Goal: Task Accomplishment & Management: Use online tool/utility

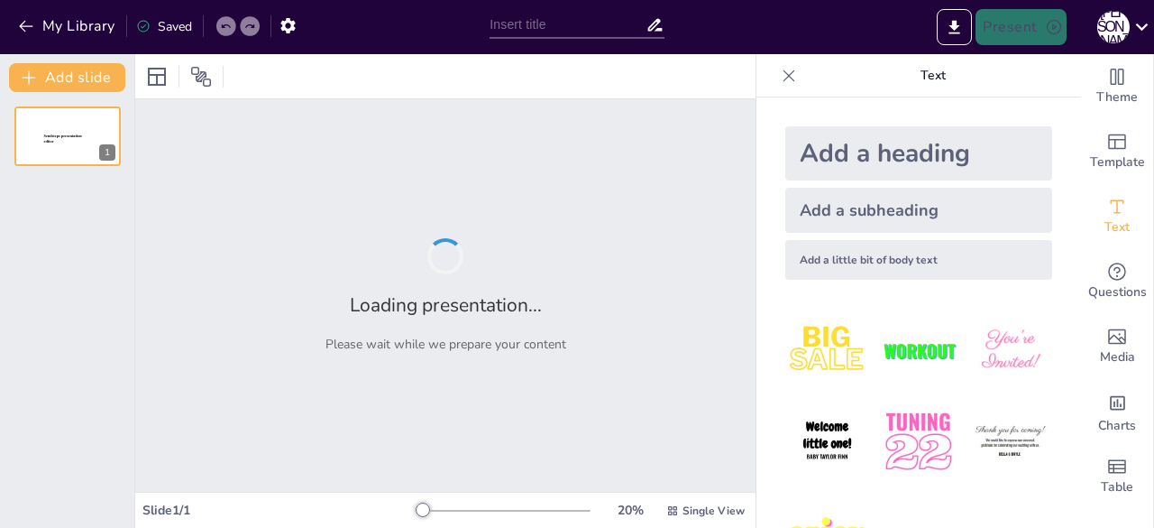
type input "Застосування штучного інтелекту в сучасному світі"
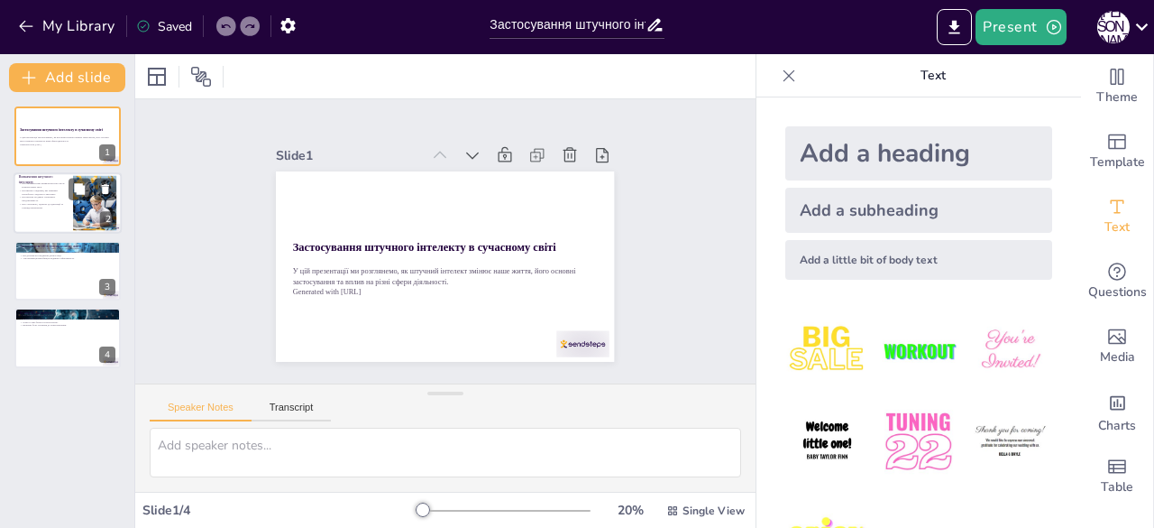
click at [20, 190] on p "ШІ виконує завдання, які зазвичай потребують людського інтелекту." at bounding box center [43, 192] width 49 height 6
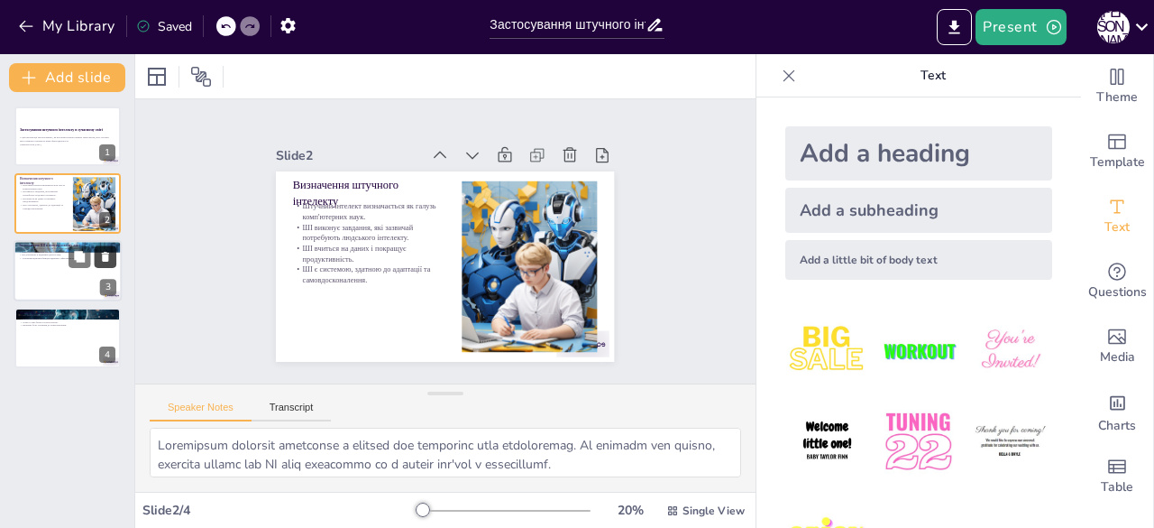
click at [99, 259] on icon at bounding box center [105, 256] width 13 height 13
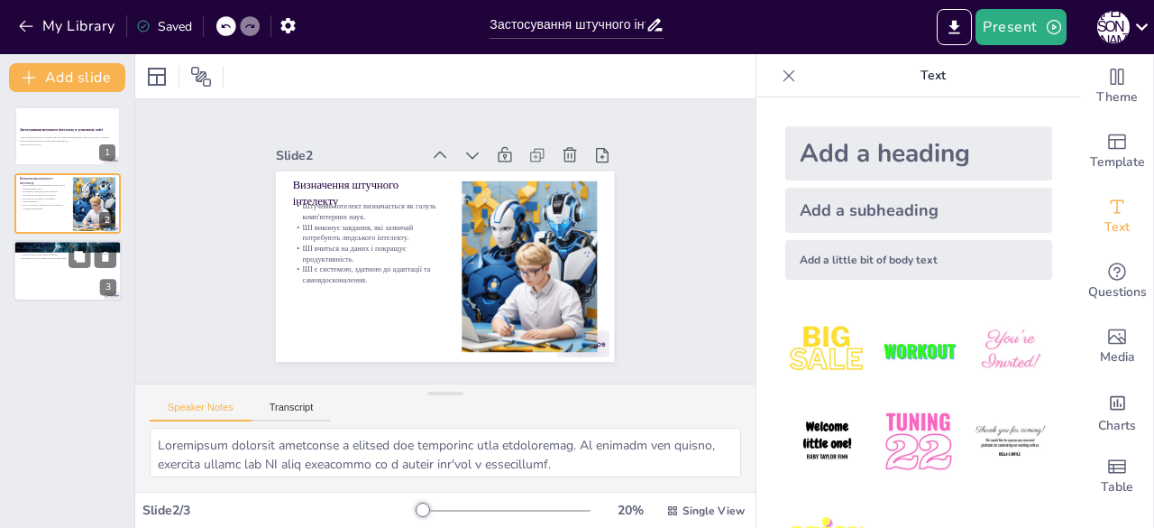
click at [81, 280] on div at bounding box center [68, 270] width 108 height 61
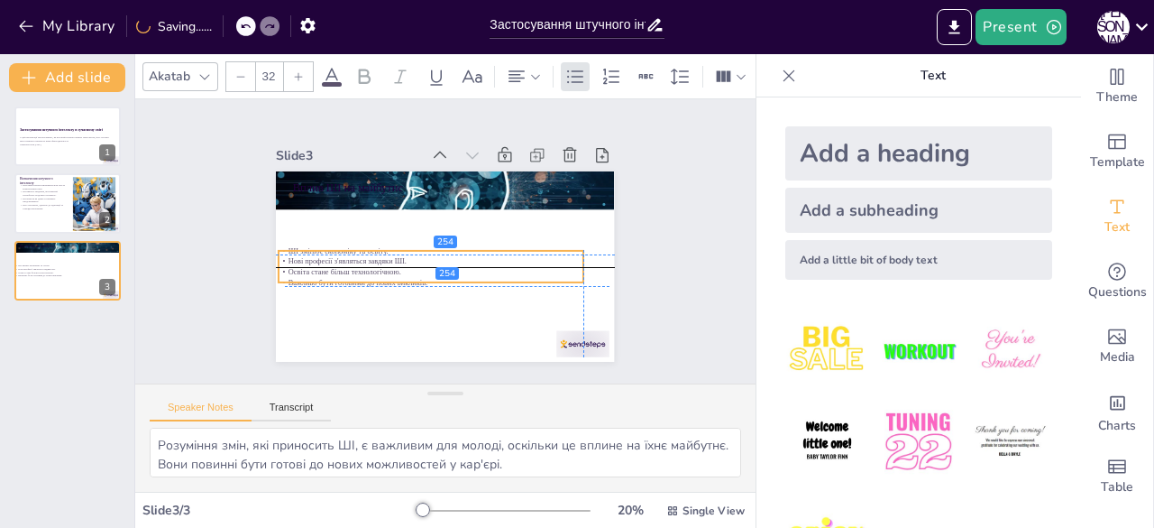
drag, startPoint x: 373, startPoint y: 214, endPoint x: 365, endPoint y: 267, distance: 53.8
click at [365, 267] on p "Освіта стане більш технологічною." at bounding box center [431, 271] width 305 height 11
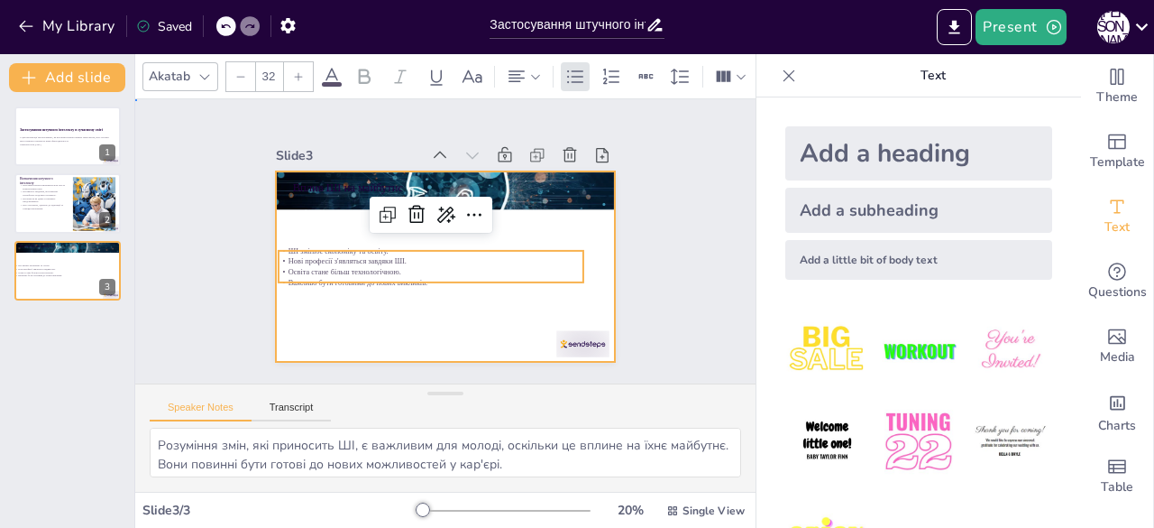
click at [364, 297] on div at bounding box center [443, 266] width 356 height 225
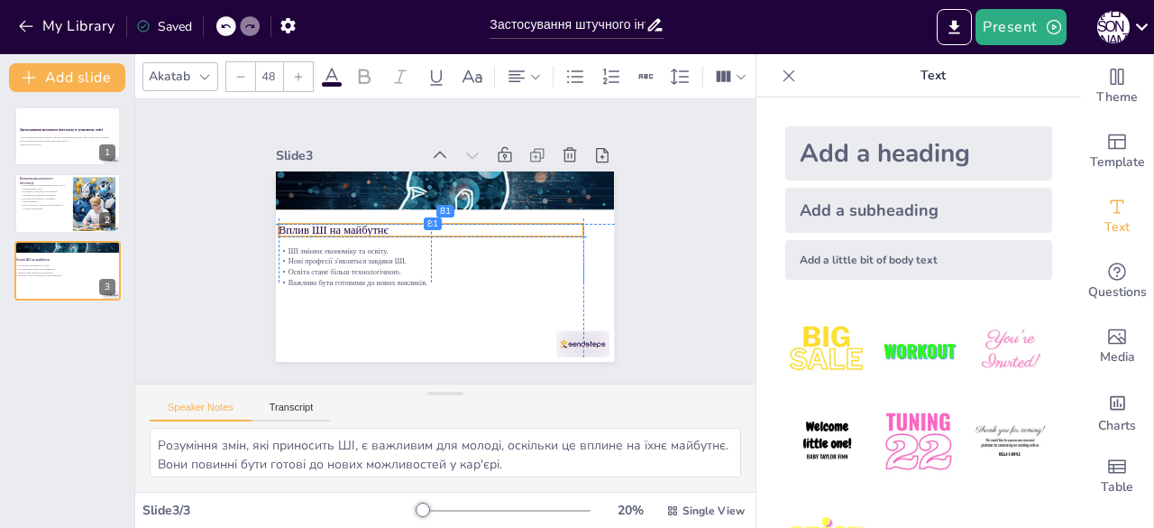
drag, startPoint x: 357, startPoint y: 182, endPoint x: 346, endPoint y: 219, distance: 38.5
click at [346, 222] on p "Вплив ШІ на майбутнє" at bounding box center [431, 230] width 305 height 16
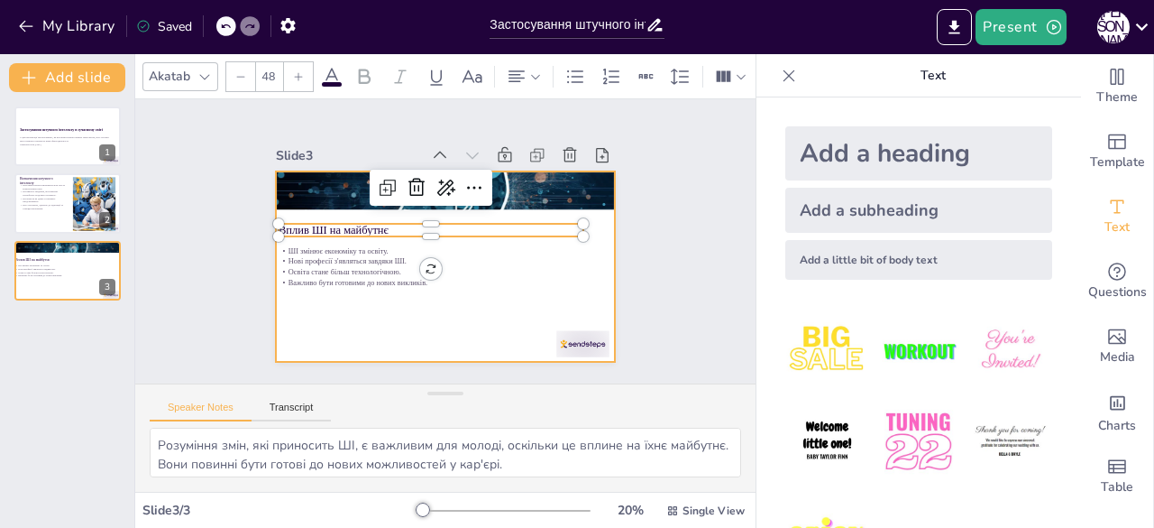
click at [394, 299] on div at bounding box center [445, 266] width 338 height 190
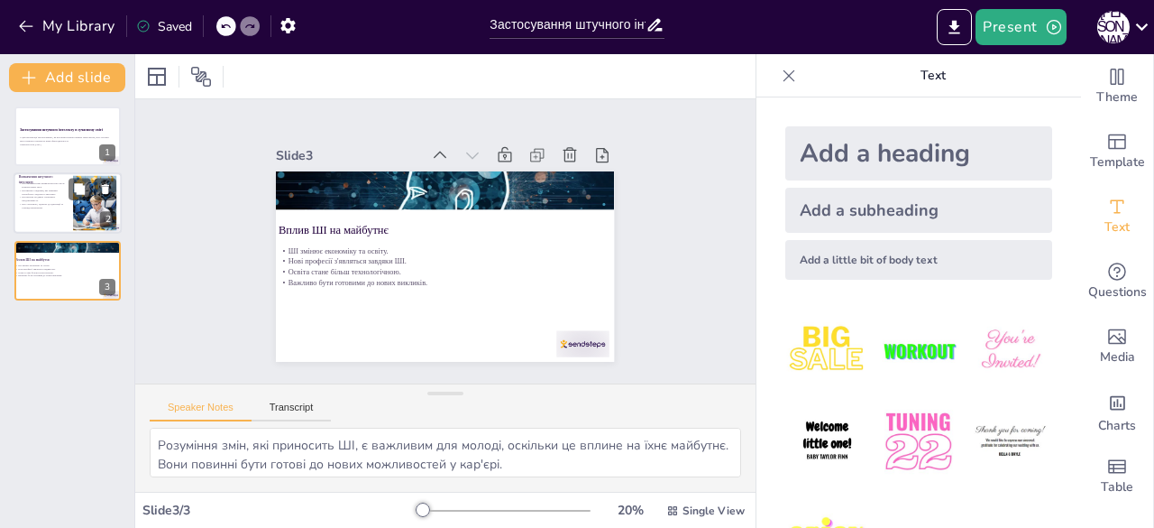
click at [92, 203] on div at bounding box center [94, 203] width 82 height 55
type textarea "Loremipsum dolorsit ametconse a elitsed doe temporinc utla etdoloremag. Al enim…"
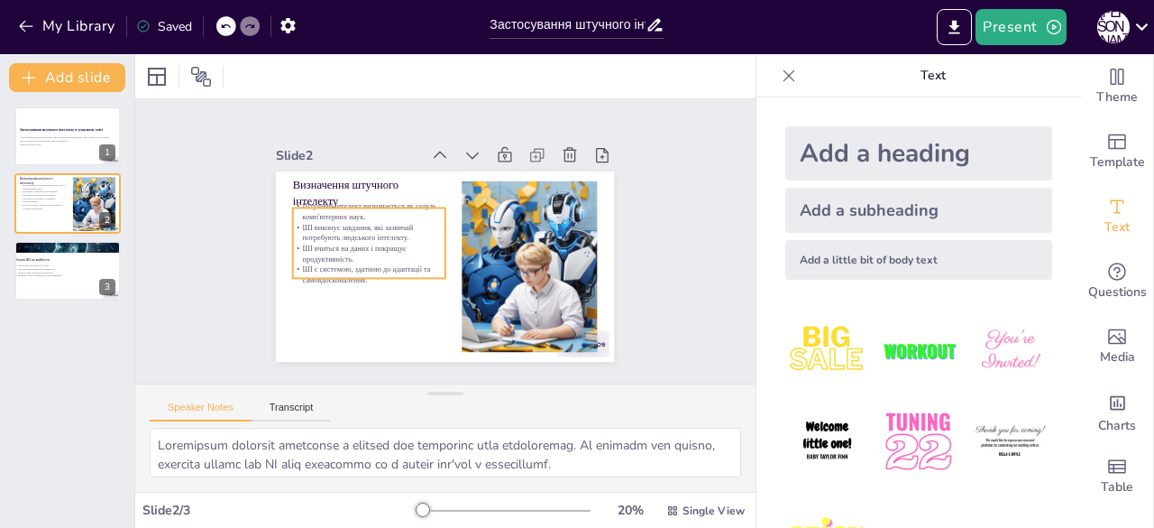
click at [350, 204] on p "Штучний інтелект визначається як галузь комп'ютерних наук." at bounding box center [369, 211] width 152 height 21
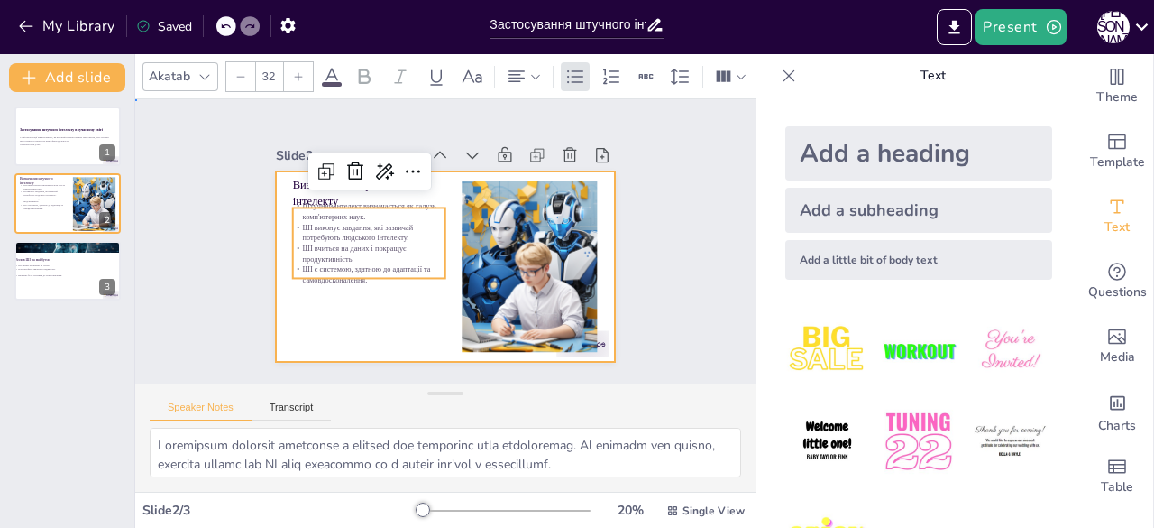
click at [330, 292] on div at bounding box center [445, 266] width 338 height 190
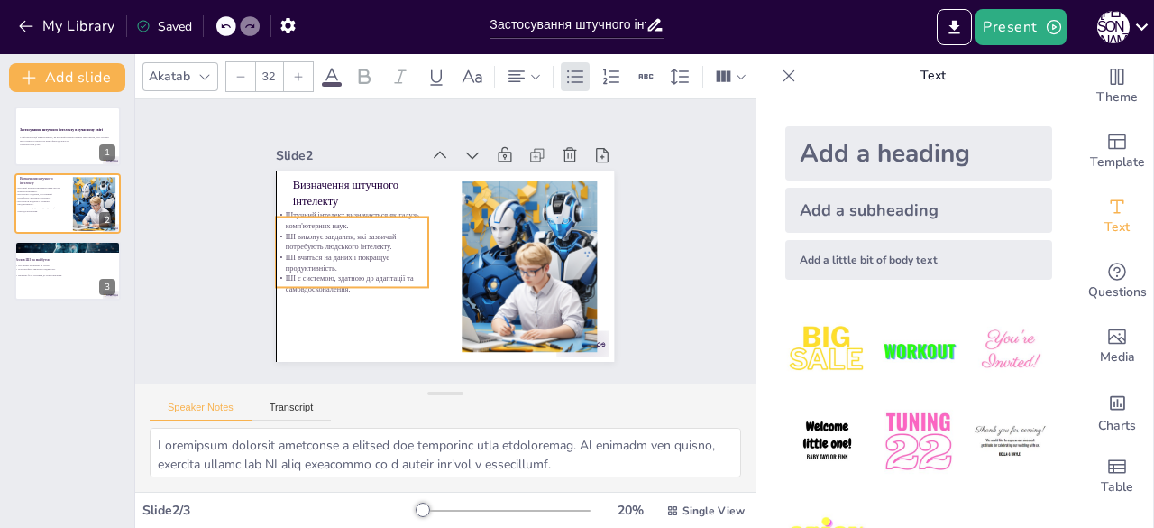
drag, startPoint x: 344, startPoint y: 242, endPoint x: 334, endPoint y: 251, distance: 13.4
click at [334, 251] on p "ШІ вчиться на даних і покращує продуктивність." at bounding box center [350, 252] width 153 height 37
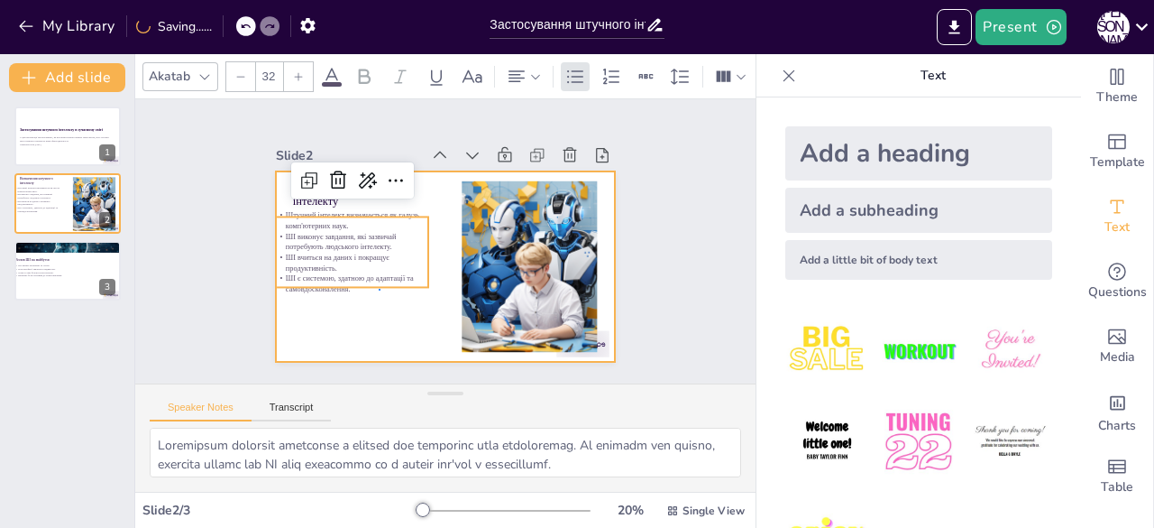
click at [381, 289] on div at bounding box center [445, 266] width 338 height 190
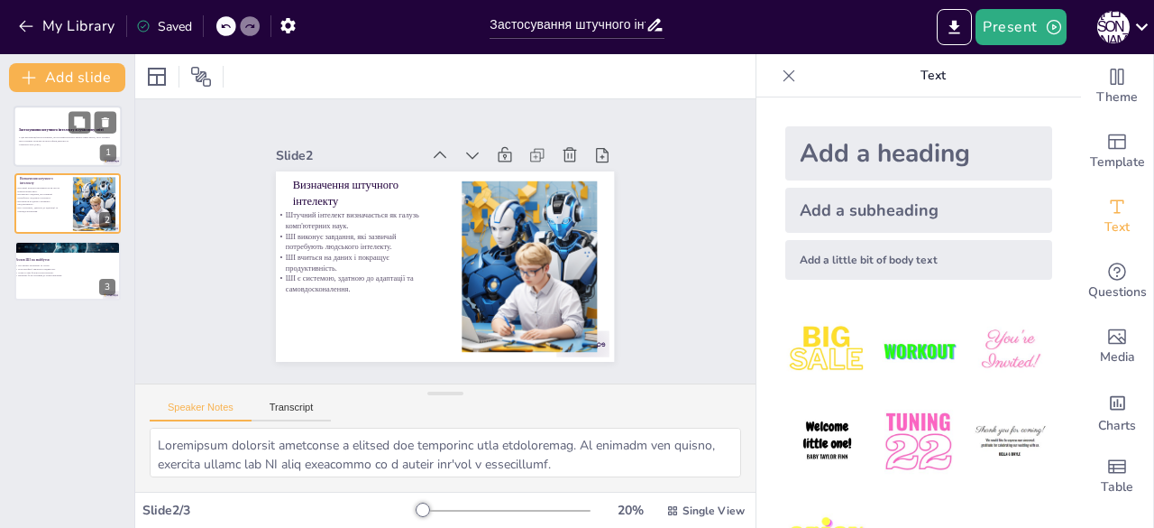
click at [51, 156] on div at bounding box center [68, 136] width 108 height 61
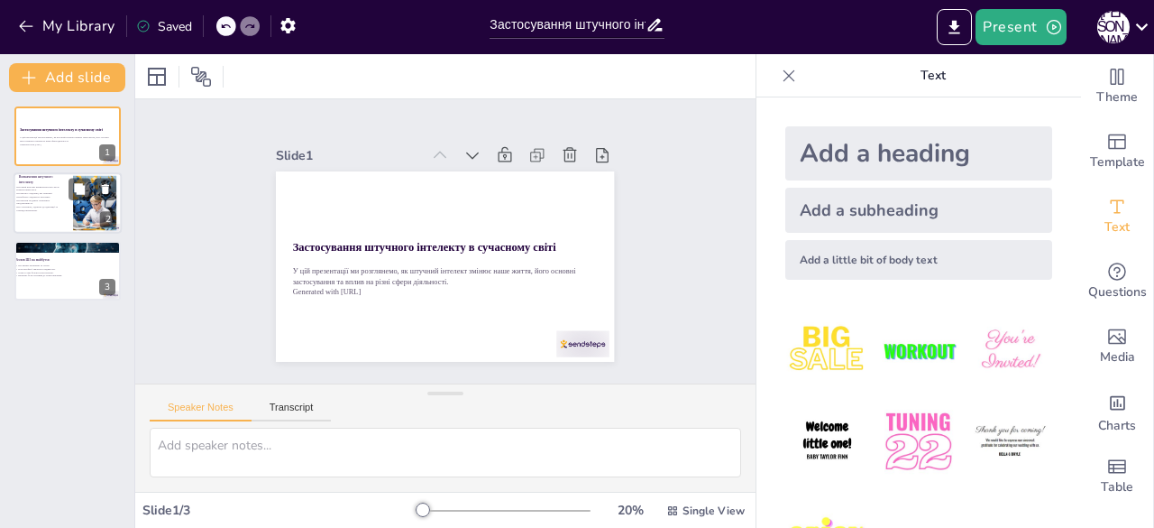
click at [84, 206] on div at bounding box center [94, 203] width 82 height 55
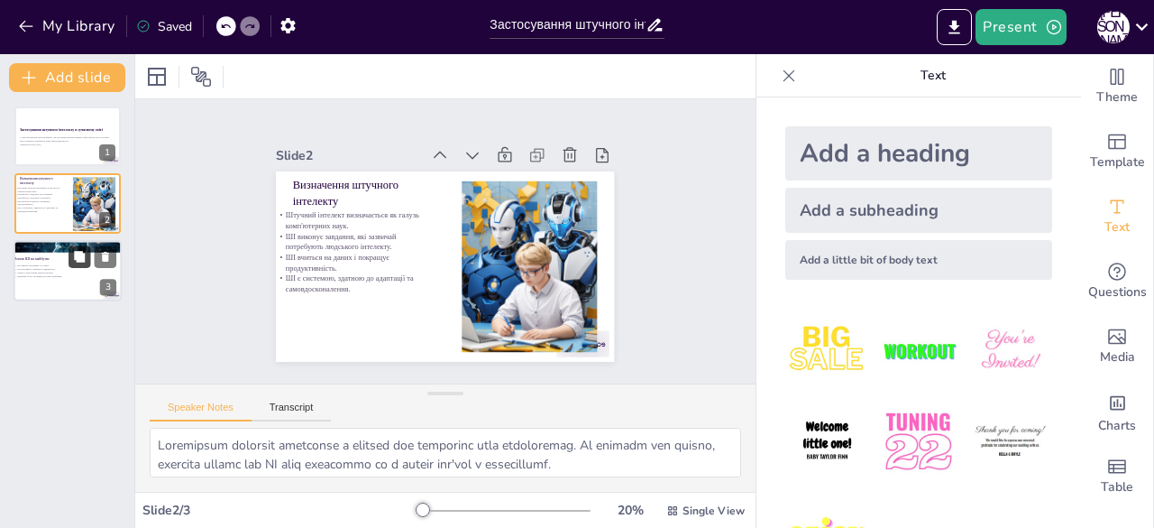
click at [69, 250] on button at bounding box center [80, 256] width 22 height 22
type textarea "Розуміння змін, які приносить ШІ, є важливим для молоді, оскільки це вплине на …"
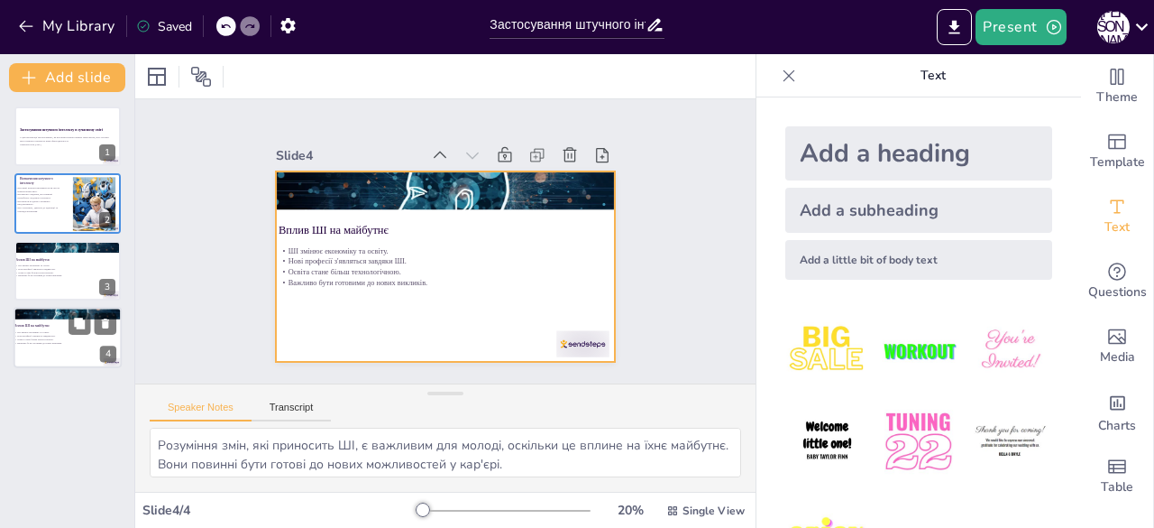
click at [63, 352] on div at bounding box center [68, 337] width 108 height 61
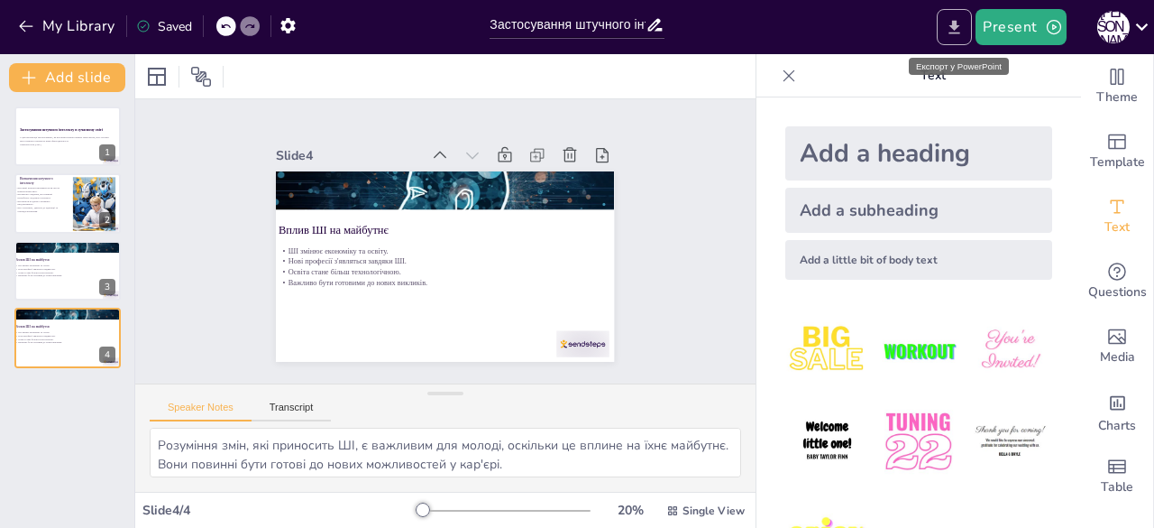
click at [961, 23] on icon "Export to PowerPoint" at bounding box center [954, 27] width 19 height 19
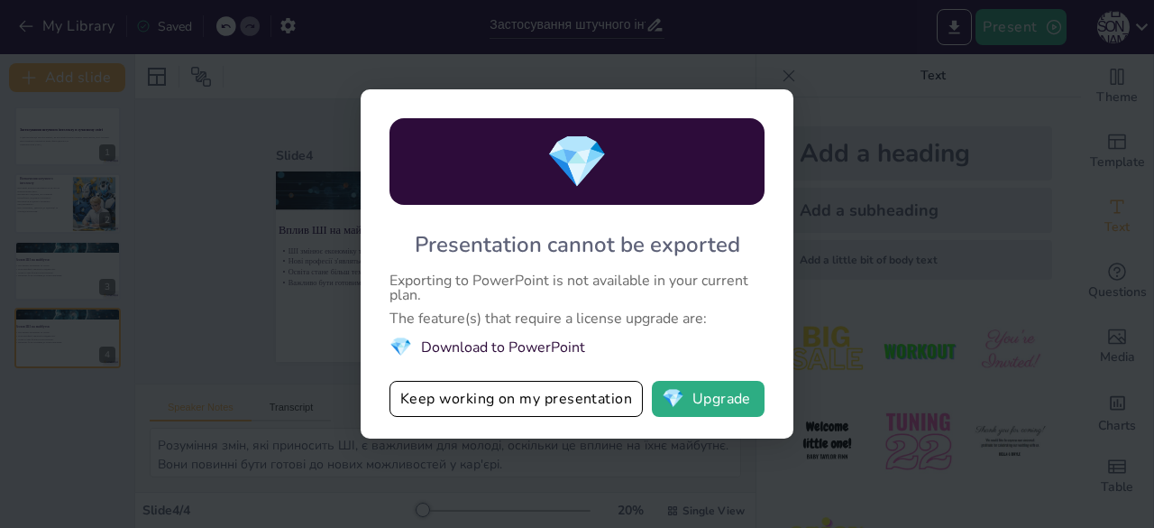
click at [981, 438] on div "💎 Presentation cannot be exported Exporting to PowerPoint is not available in y…" at bounding box center [577, 264] width 1154 height 528
click at [787, 106] on div "💎 Presentation cannot be exported Exporting to PowerPoint is not available in y…" at bounding box center [577, 263] width 433 height 349
drag, startPoint x: 551, startPoint y: 246, endPoint x: 438, endPoint y: 519, distance: 294.8
click at [541, 309] on div "💎 Presentation cannot be exported Exporting to PowerPoint is not available in y…" at bounding box center [577, 263] width 433 height 349
click at [527, 400] on button "Keep working on my presentation" at bounding box center [516, 399] width 253 height 36
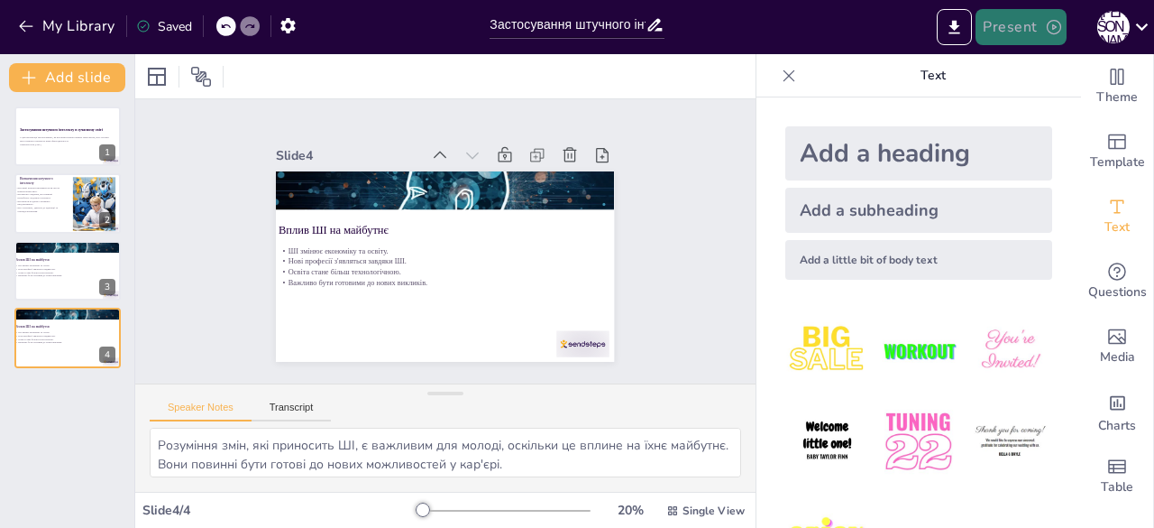
click at [1028, 22] on button "Present" at bounding box center [1021, 27] width 90 height 36
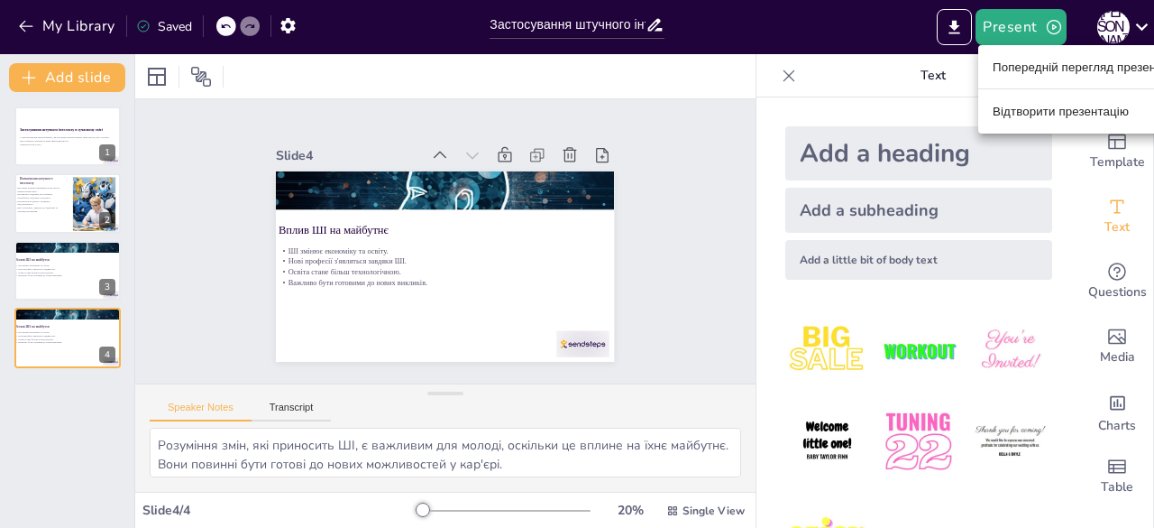
click at [908, 113] on div at bounding box center [577, 264] width 1154 height 528
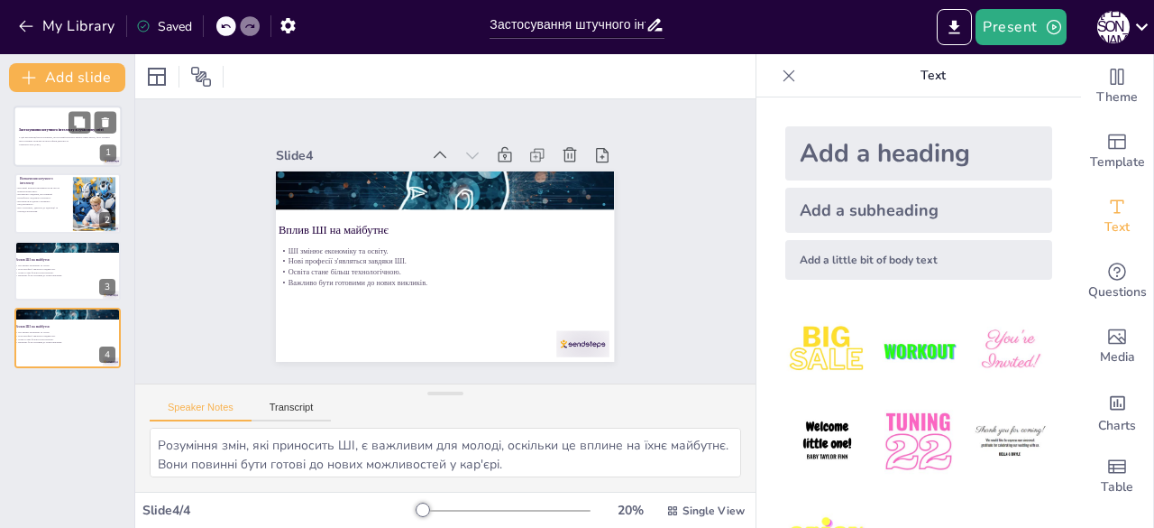
click at [45, 133] on p "Застосування штучного інтелекту в сучасному світі" at bounding box center [67, 129] width 97 height 5
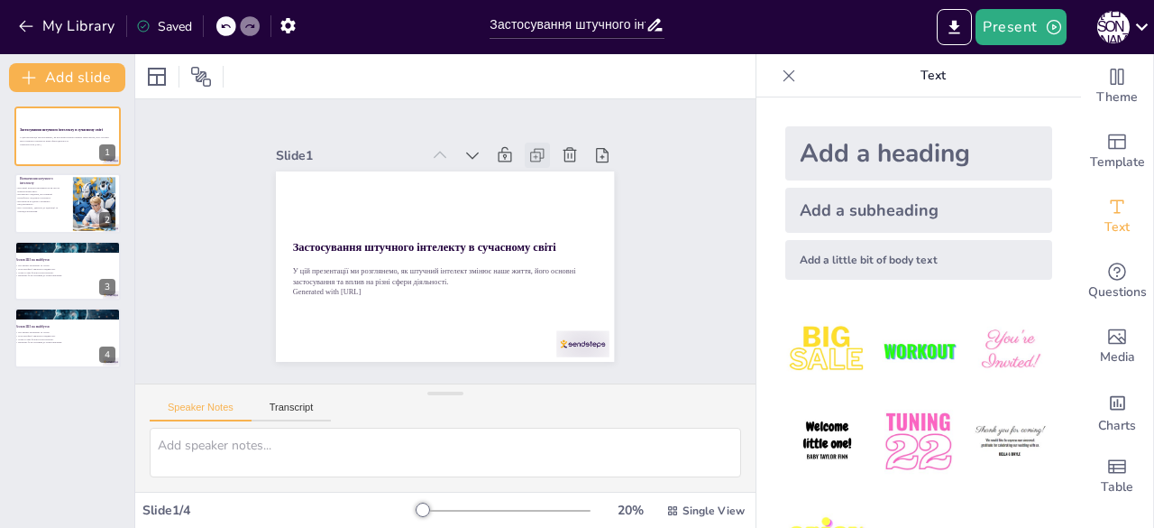
click at [536, 155] on icon at bounding box center [546, 165] width 20 height 20
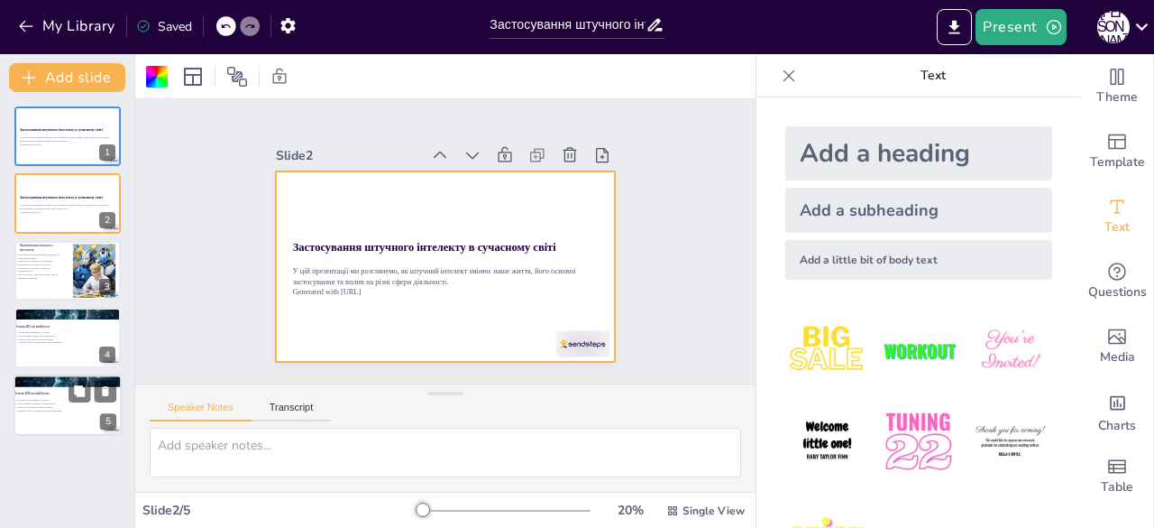
click at [52, 392] on p "Вплив ШІ на майбутнє" at bounding box center [62, 393] width 97 height 5
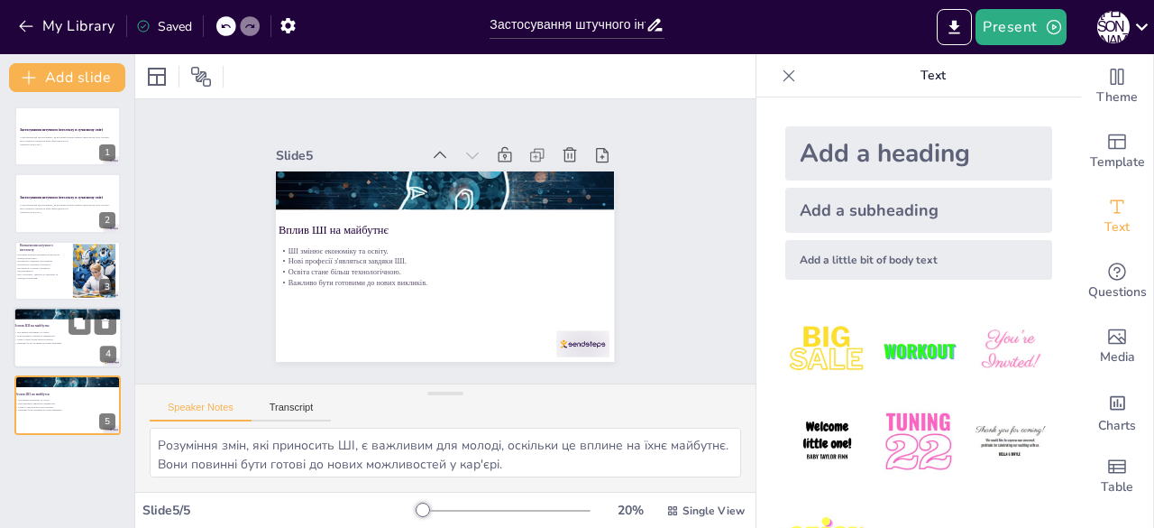
click at [58, 341] on p "Важливо бути готовими до нових викликів." at bounding box center [62, 343] width 97 height 4
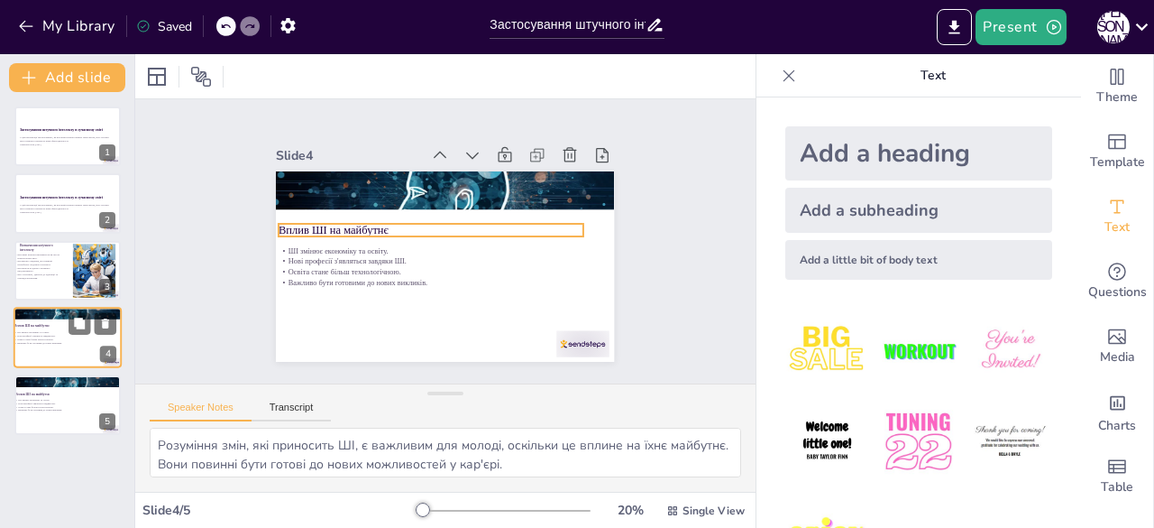
click at [59, 329] on div at bounding box center [68, 337] width 108 height 61
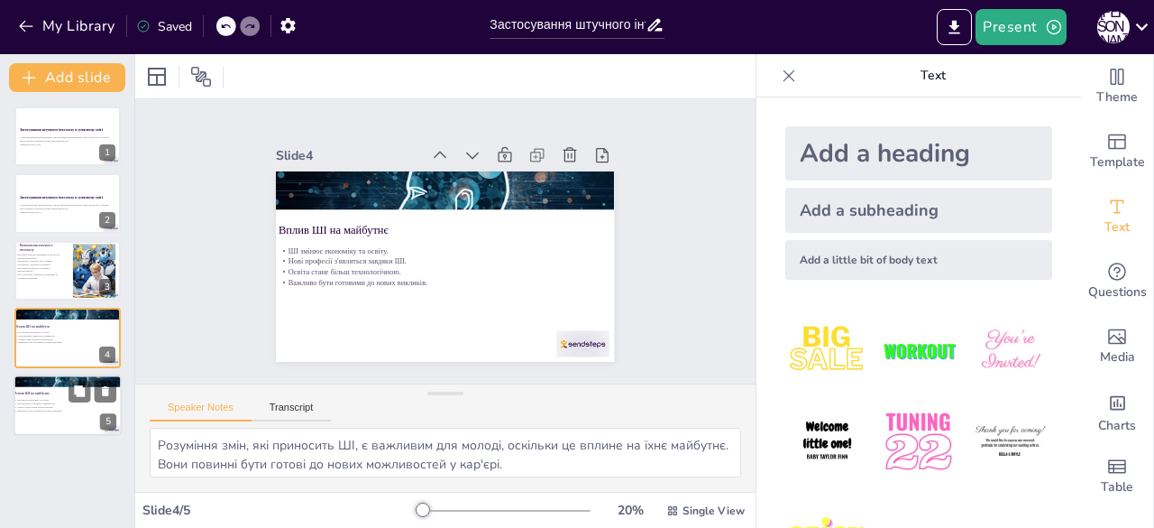
click at [56, 381] on div at bounding box center [68, 380] width 108 height 72
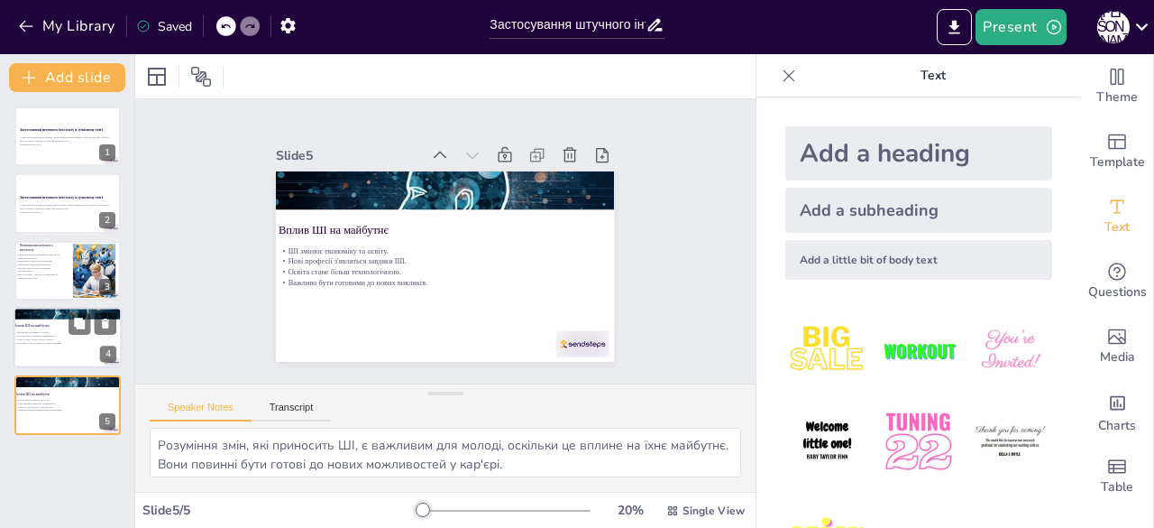
click at [51, 337] on p "Освіта стане більш технологічною." at bounding box center [62, 339] width 97 height 4
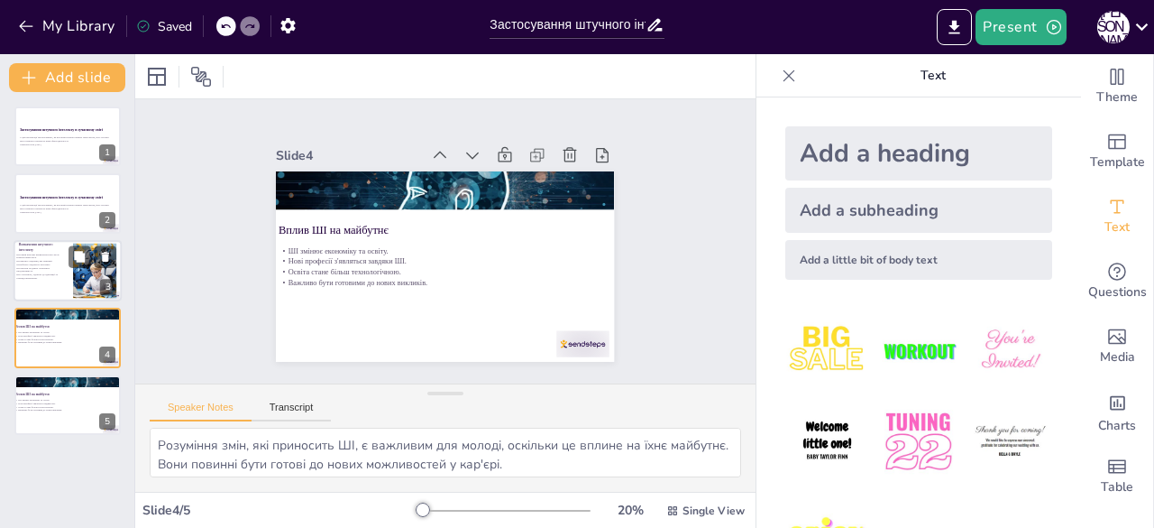
click at [41, 282] on div at bounding box center [68, 270] width 108 height 61
type textarea "Loremipsum dolorsit ametconse a elitsed doe temporinc utla etdoloremag. Al enim…"
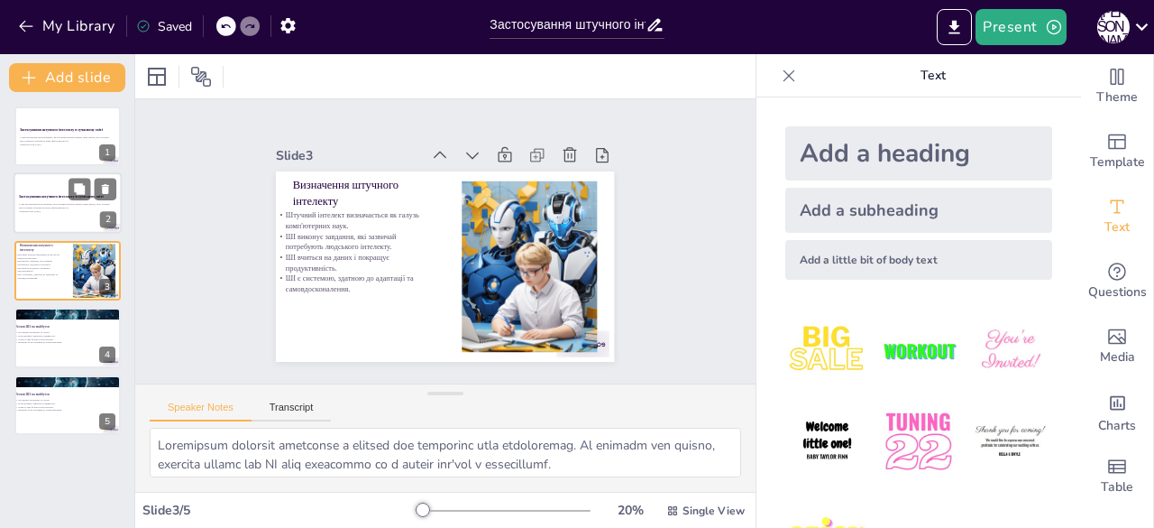
click at [53, 200] on div "Застосування штучного інтелекту в сучасному світі" at bounding box center [67, 197] width 97 height 8
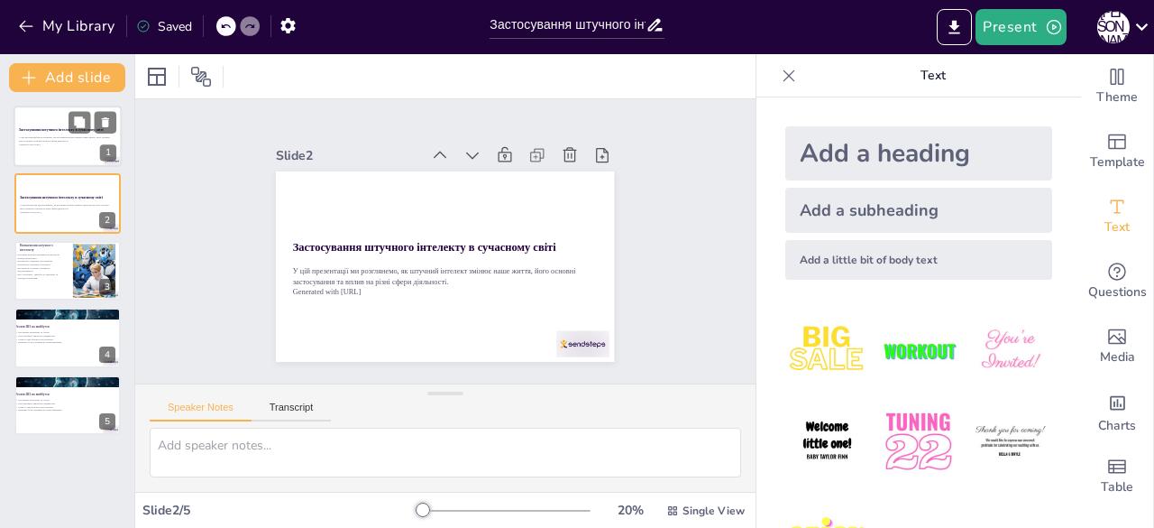
click at [54, 132] on strong "Застосування штучного інтелекту в сучасному світі" at bounding box center [61, 130] width 85 height 4
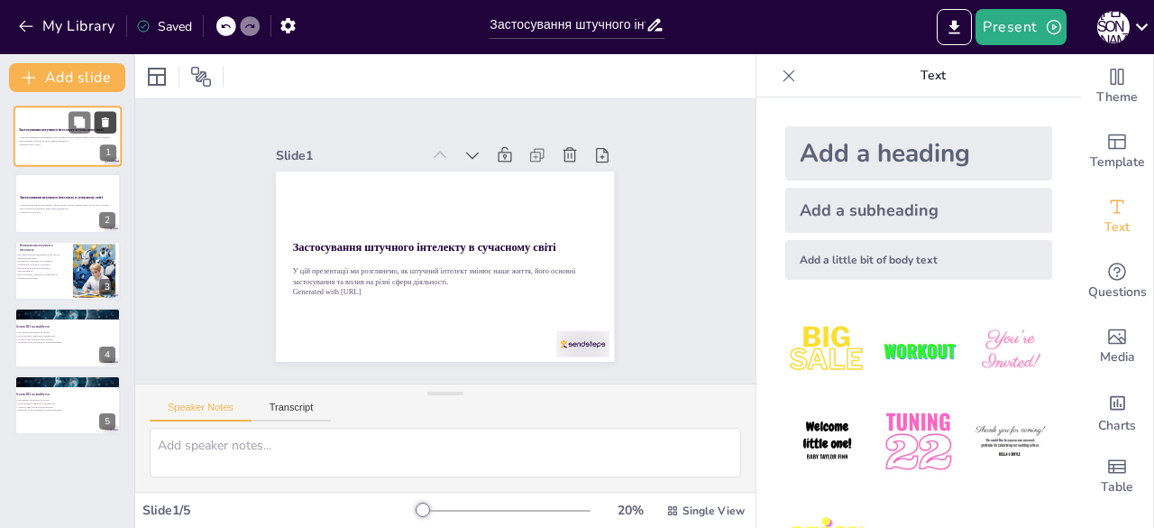
click at [101, 124] on icon at bounding box center [105, 122] width 13 height 13
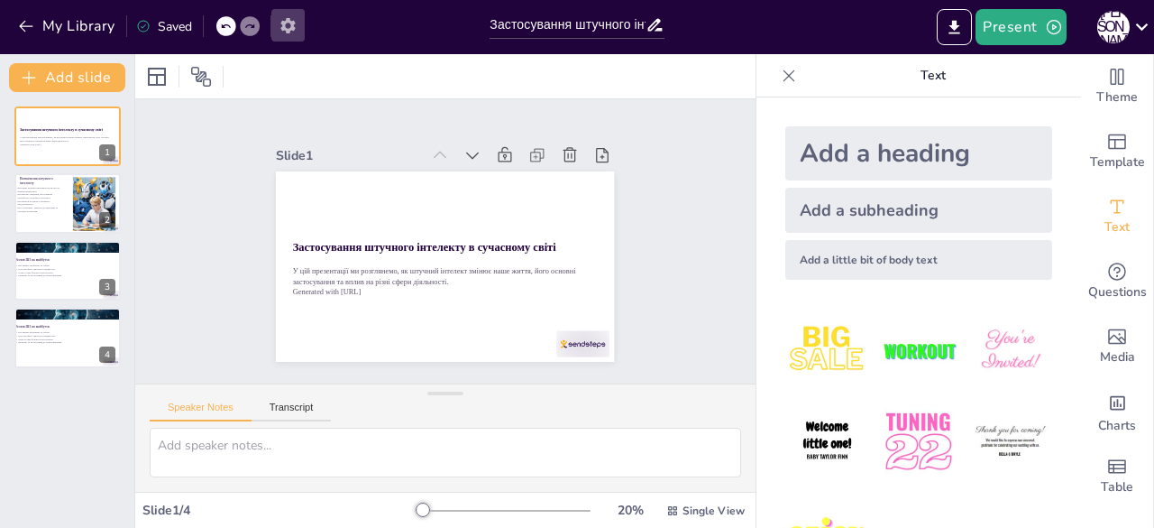
click at [300, 17] on button "button" at bounding box center [287, 25] width 33 height 32
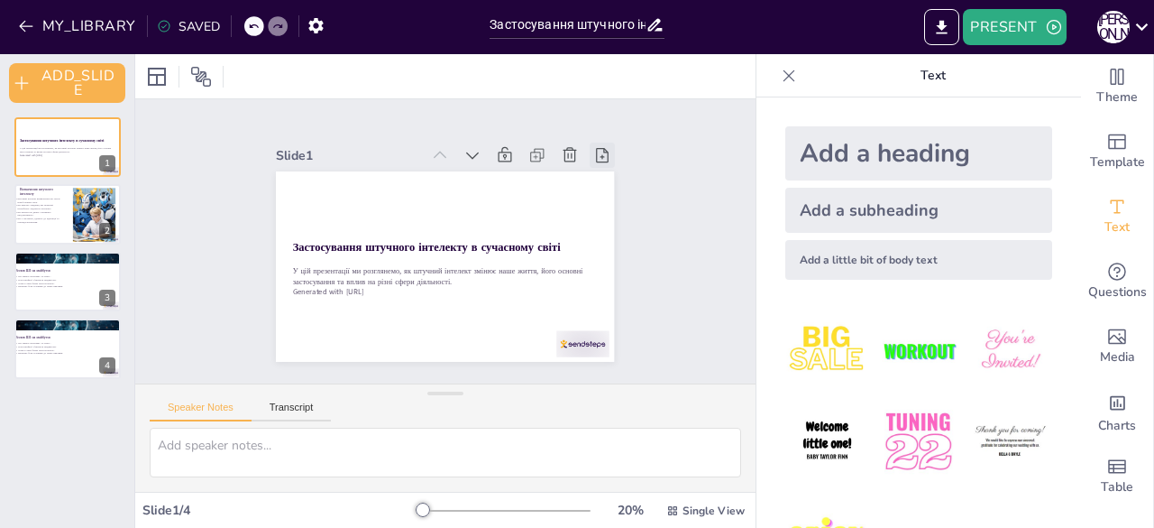
click at [596, 148] on icon at bounding box center [602, 155] width 13 height 14
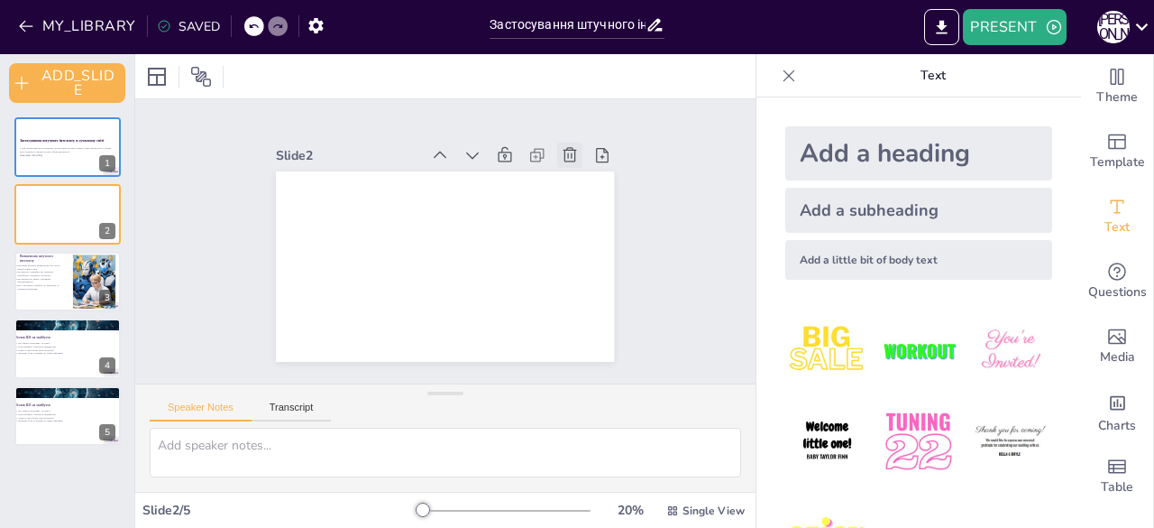
click at [561, 152] on icon at bounding box center [570, 155] width 18 height 18
type textarea "Loremipsum dolorsit ametconse a elitsed doe temporinc utla etdoloremag. Al enim…"
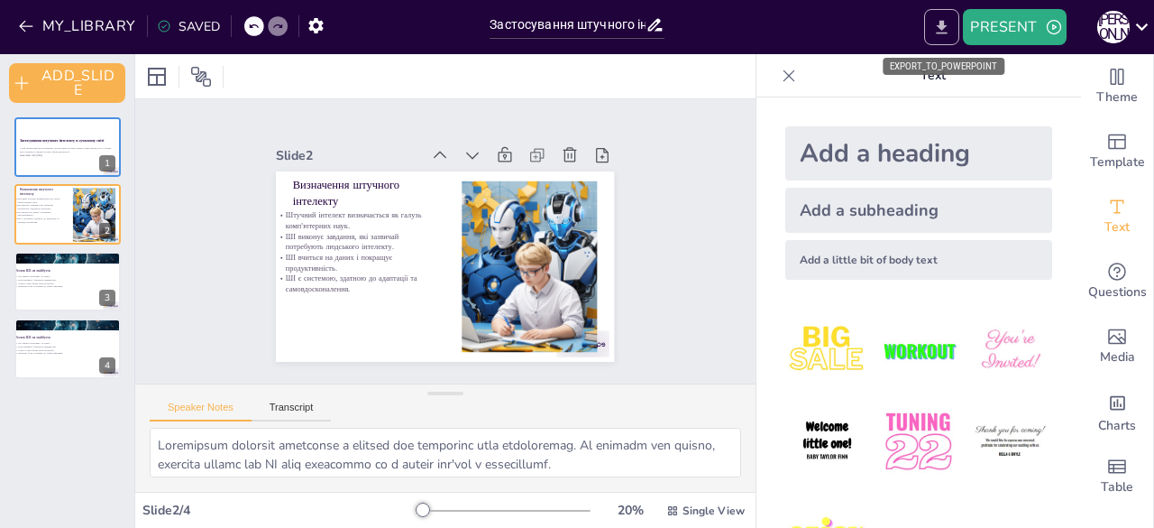
click at [938, 35] on icon "EXPORT_TO_POWERPOINT" at bounding box center [942, 27] width 19 height 19
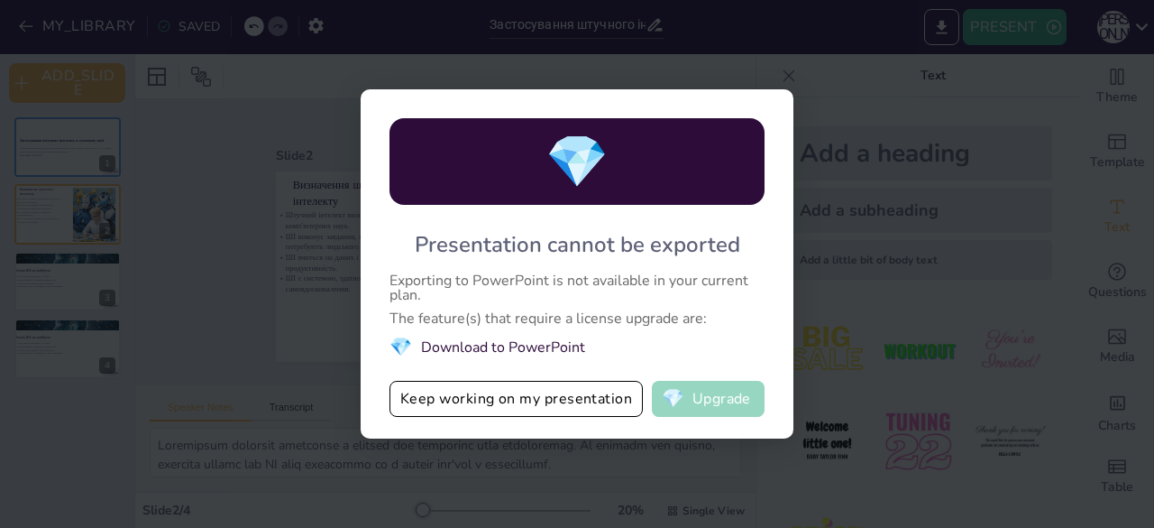
click at [740, 396] on button "💎 Upgrade" at bounding box center [708, 399] width 113 height 36
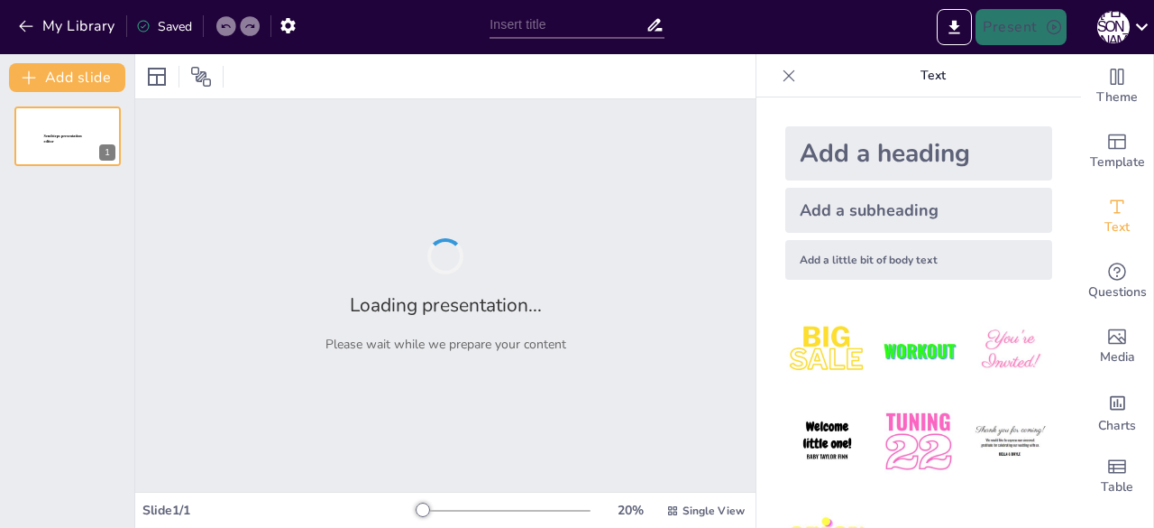
type input "Застосування штучного інтелекту в сучасному світі"
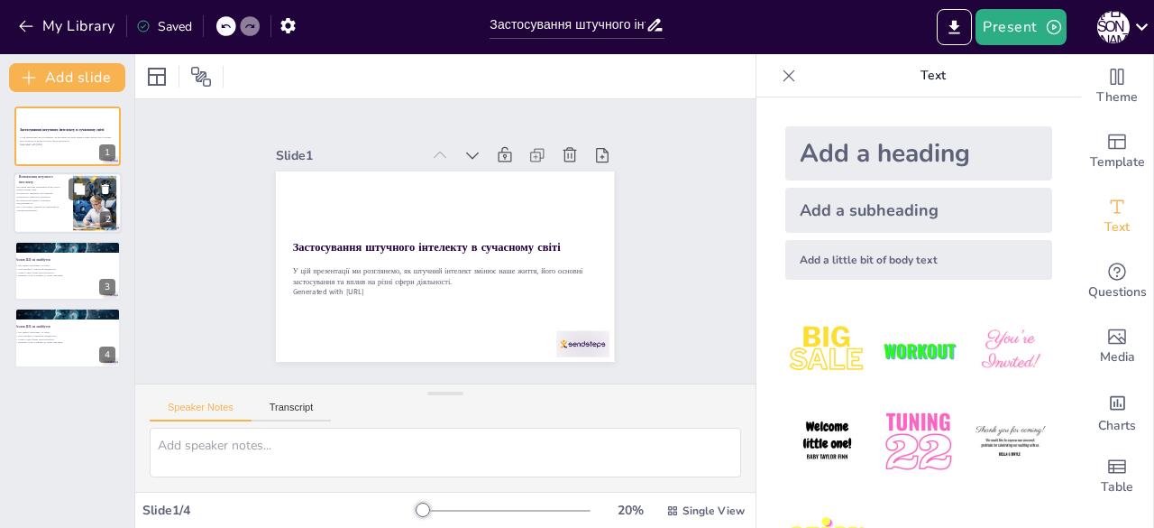
click at [59, 210] on p "ШІ є системою, здатною до адаптації та самовдосконалення." at bounding box center [38, 209] width 49 height 6
type textarea "Loremipsum dolorsit ametconse a elitsed doe temporinc utla etdoloremag. Al enim…"
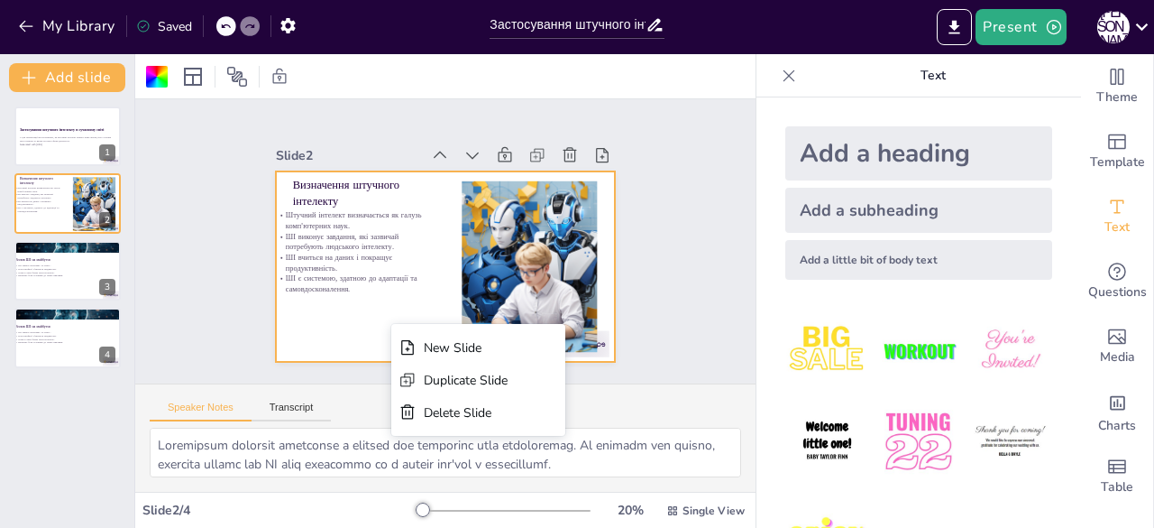
click at [712, 230] on div "Slide 1 Застосування штучного інтелекту в сучасному світі У цій презентації ми …" at bounding box center [445, 241] width 678 height 462
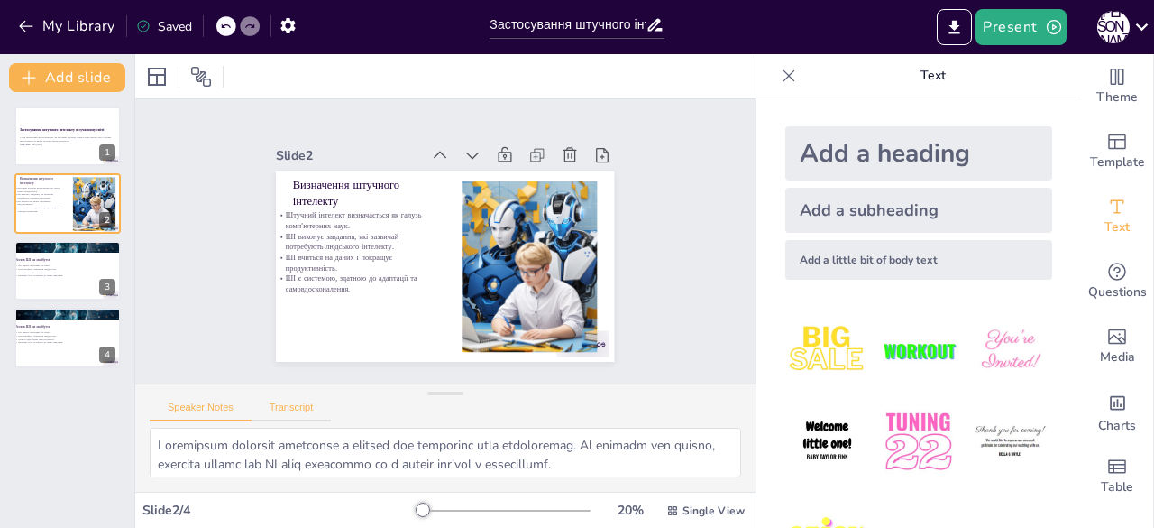
click at [290, 409] on button "Transcript" at bounding box center [292, 411] width 80 height 20
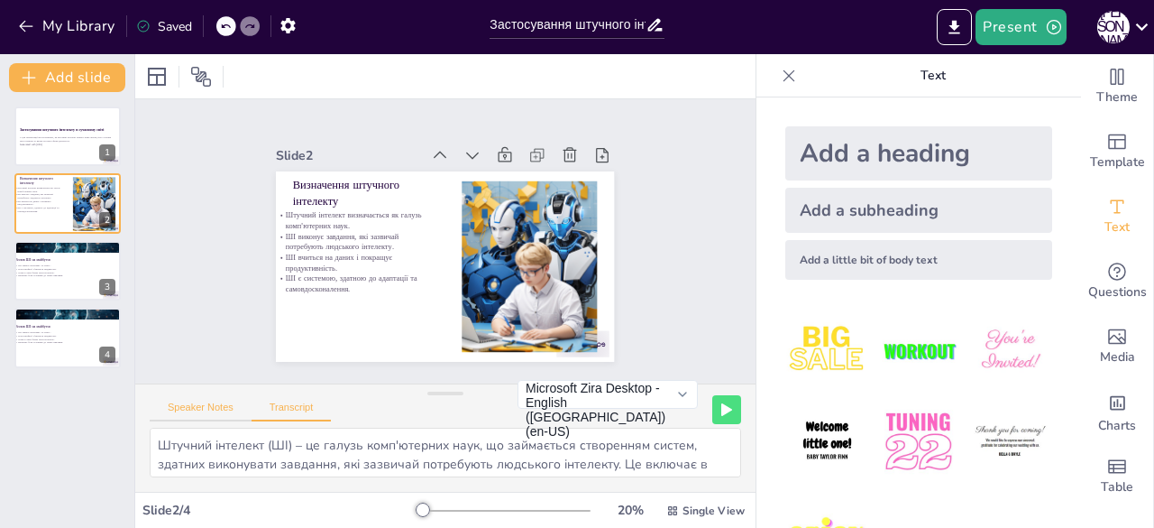
click at [212, 407] on button "Speaker Notes" at bounding box center [201, 411] width 102 height 20
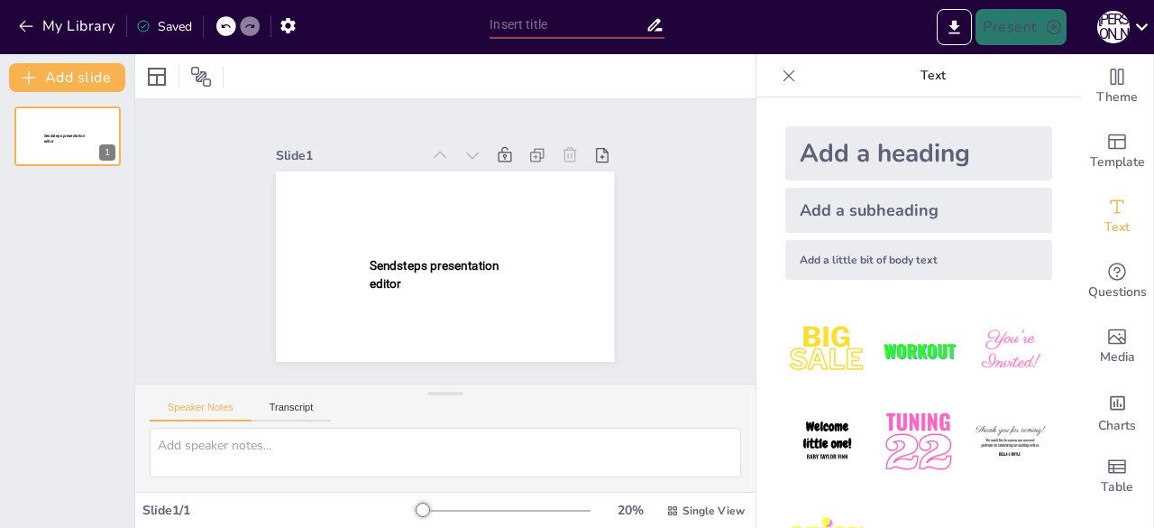
type input "Застосування штучного інтелекту в сучасному світі"
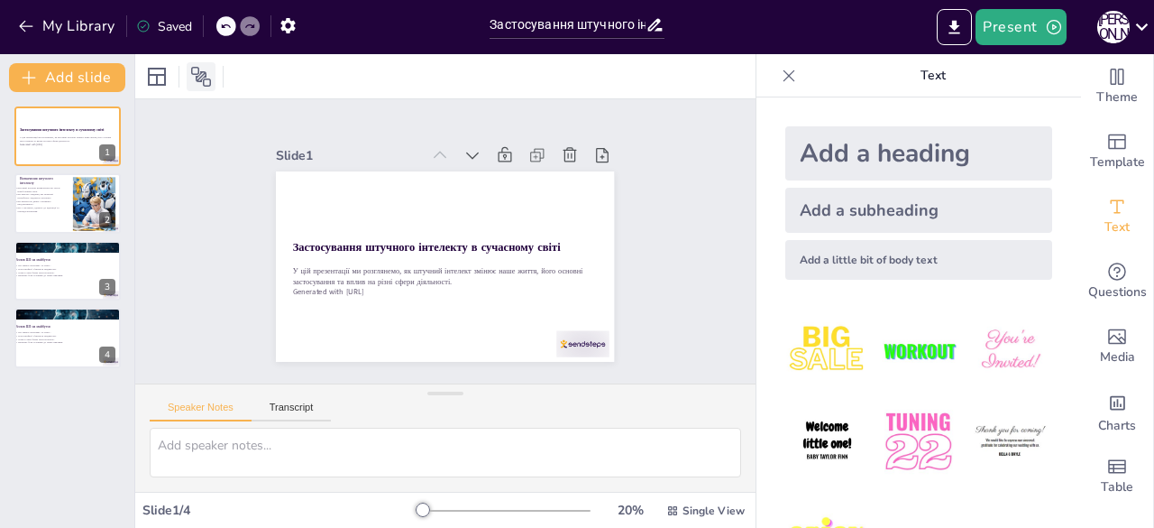
click at [207, 77] on icon at bounding box center [201, 77] width 22 height 22
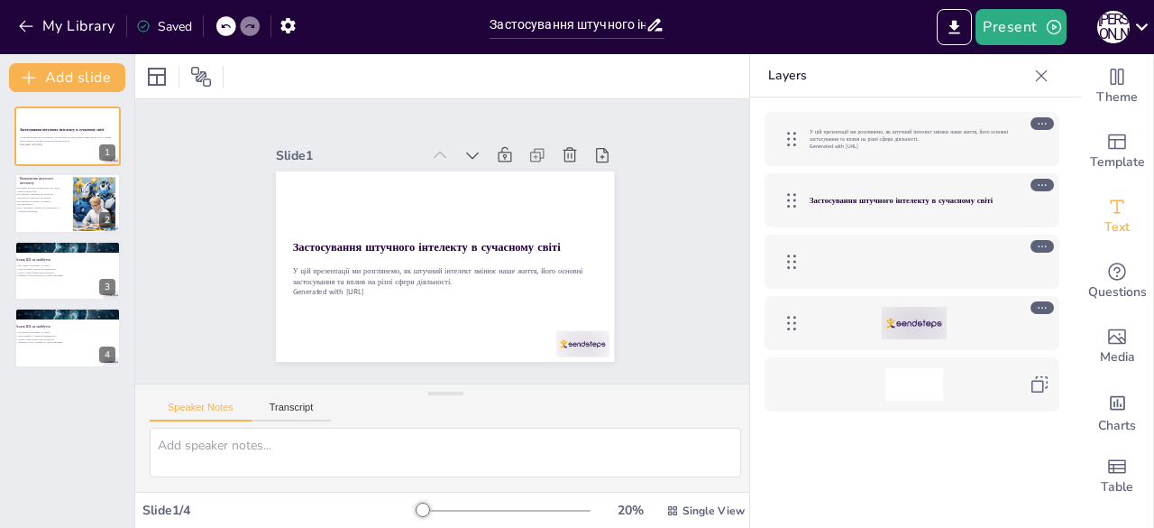
click at [1049, 76] on icon at bounding box center [1042, 76] width 18 height 18
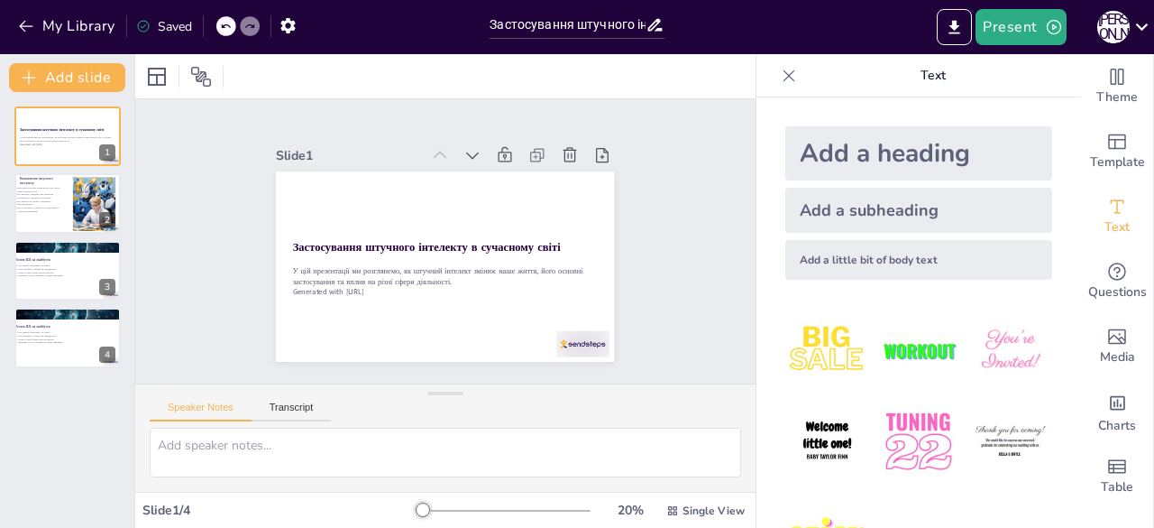
click at [780, 73] on icon at bounding box center [789, 76] width 18 height 18
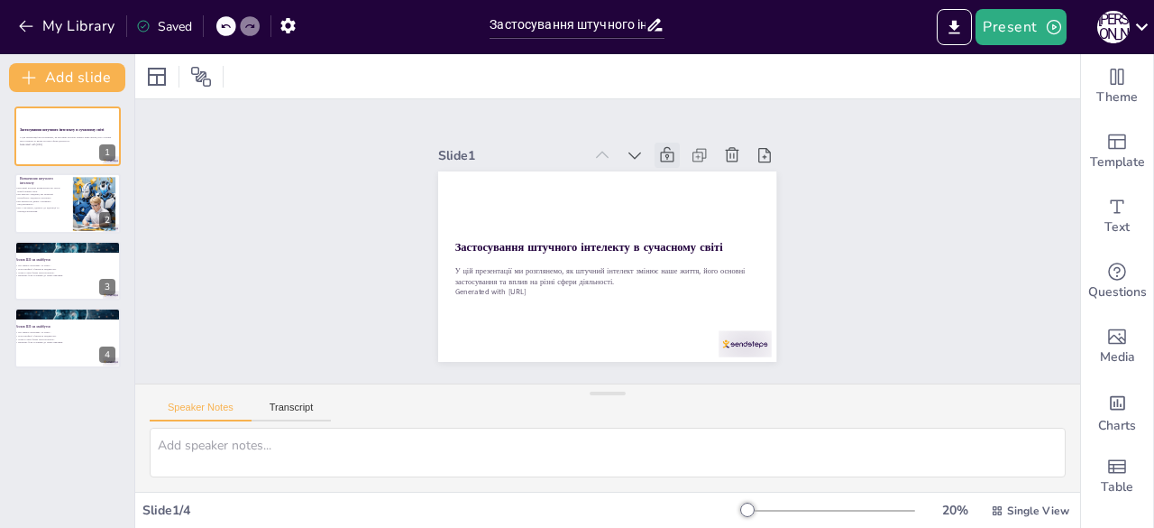
click at [658, 146] on icon at bounding box center [667, 155] width 18 height 18
click at [658, 147] on icon at bounding box center [667, 155] width 18 height 18
click at [756, 156] on icon at bounding box center [765, 155] width 18 height 18
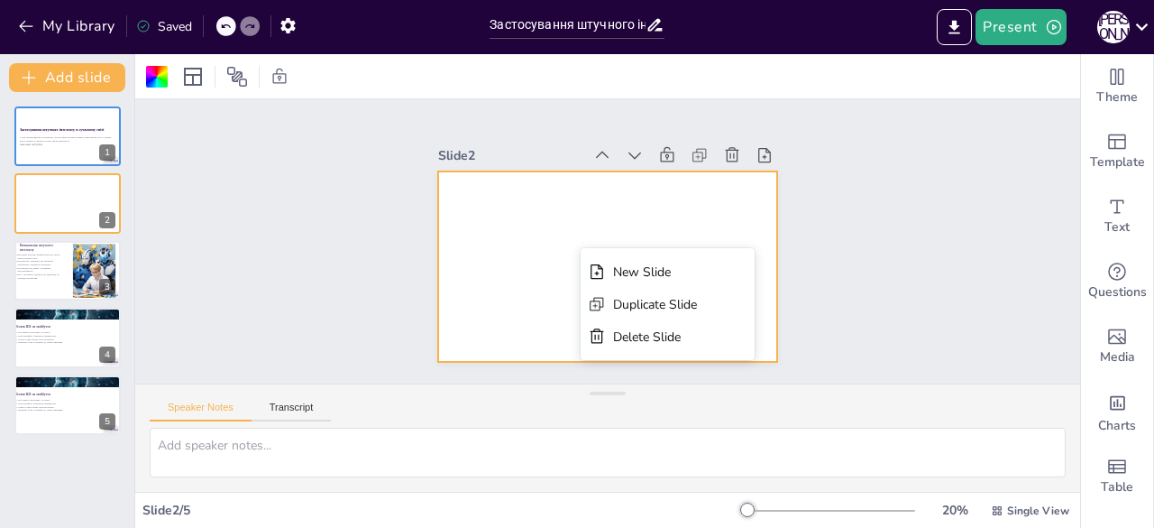
click at [612, 203] on div at bounding box center [607, 266] width 338 height 190
click at [723, 146] on icon at bounding box center [732, 155] width 18 height 18
type textarea "Loremipsum dolorsit ametconse a elitsed doe temporinc utla etdoloremag. Al enim…"
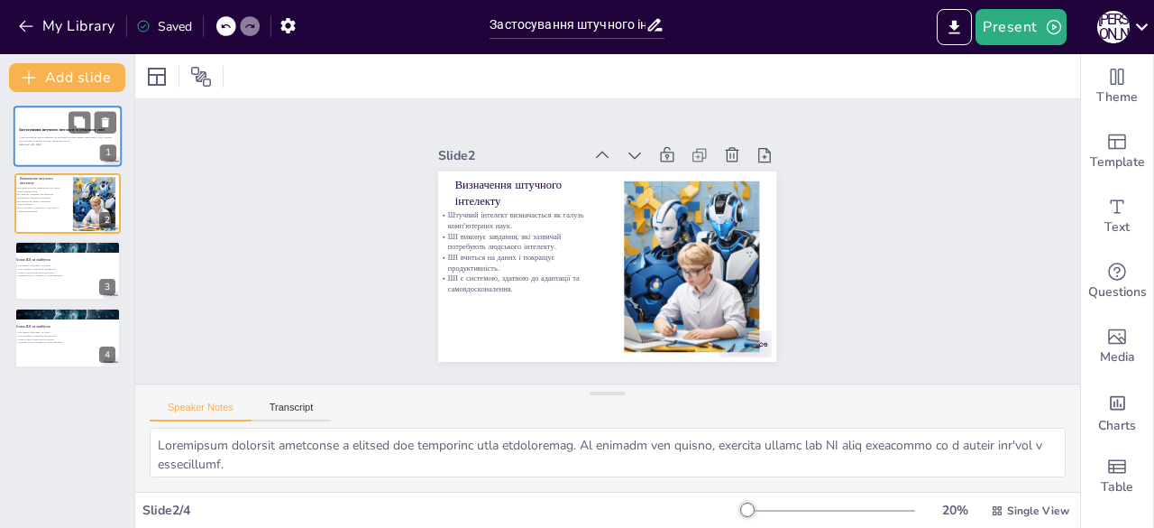
click at [60, 109] on div at bounding box center [68, 136] width 108 height 61
